Goal: Navigation & Orientation: Understand site structure

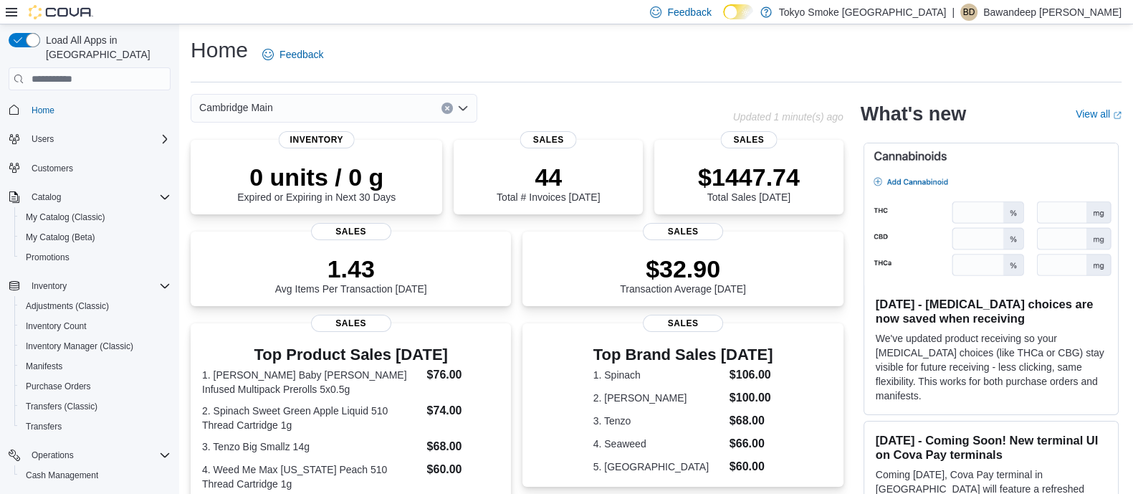
click at [461, 55] on div "Home Feedback" at bounding box center [656, 54] width 931 height 37
